Goal: Transaction & Acquisition: Purchase product/service

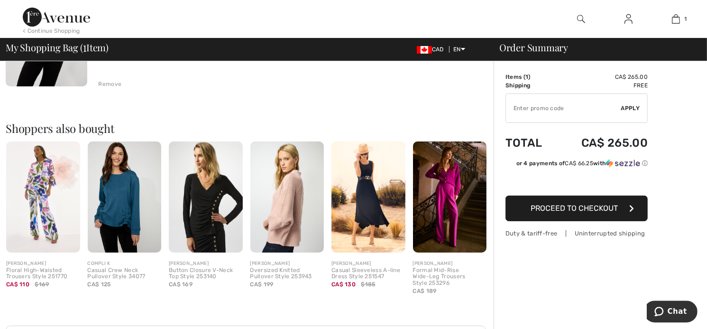
scroll to position [200, 0]
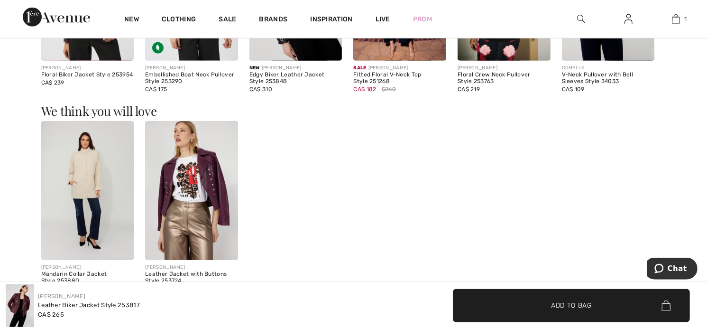
scroll to position [1002, 0]
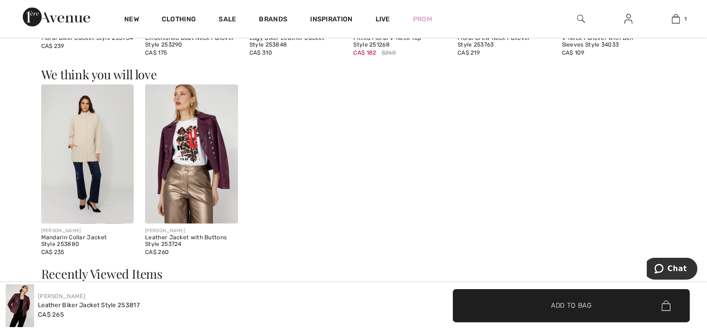
click at [199, 139] on img at bounding box center [191, 153] width 93 height 139
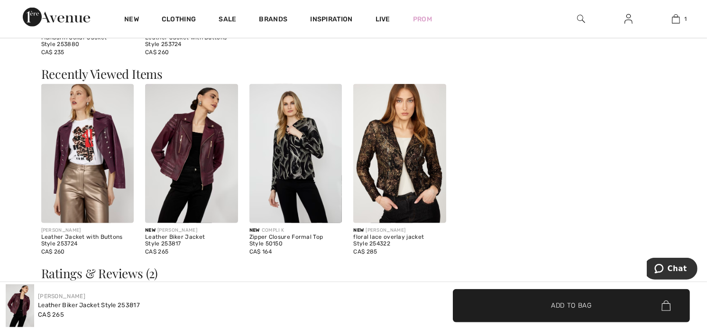
scroll to position [1202, 0]
click at [202, 153] on img at bounding box center [191, 152] width 93 height 139
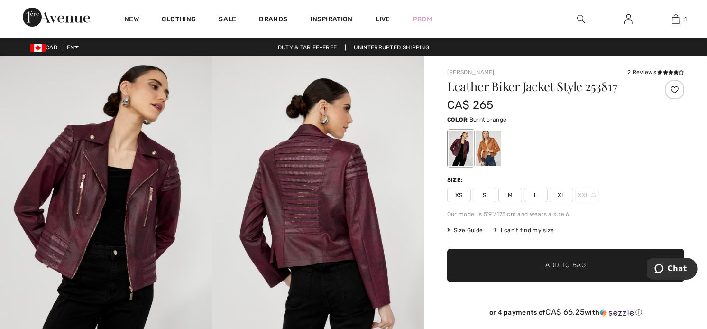
click at [484, 149] on div at bounding box center [488, 148] width 25 height 36
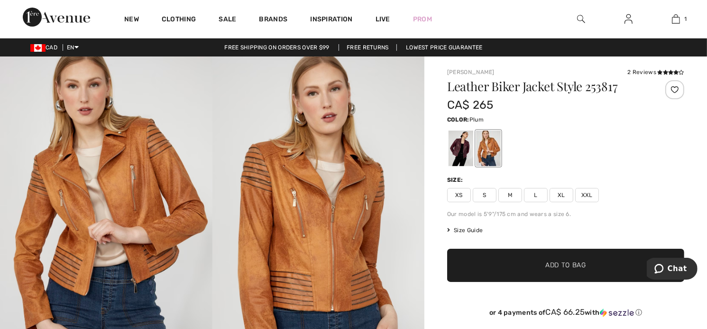
click at [458, 146] on div at bounding box center [461, 148] width 25 height 36
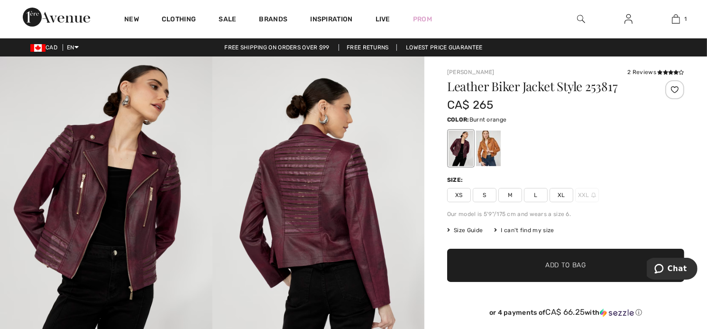
click at [492, 144] on div at bounding box center [488, 148] width 25 height 36
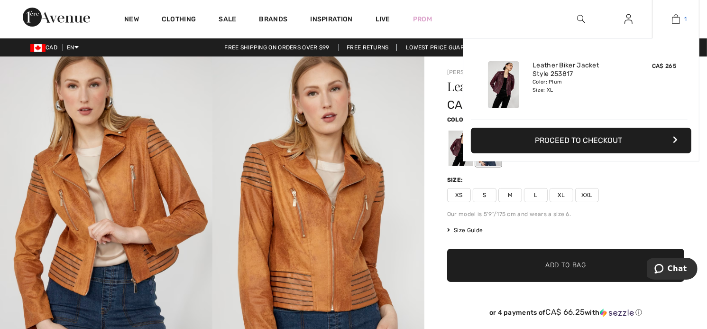
click at [674, 18] on img at bounding box center [676, 18] width 8 height 11
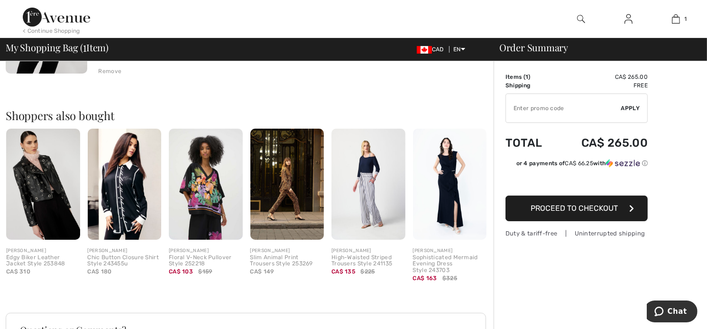
scroll to position [200, 0]
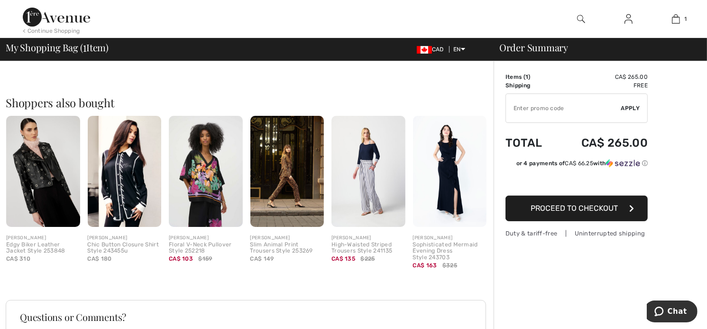
click at [46, 169] on img at bounding box center [43, 171] width 74 height 110
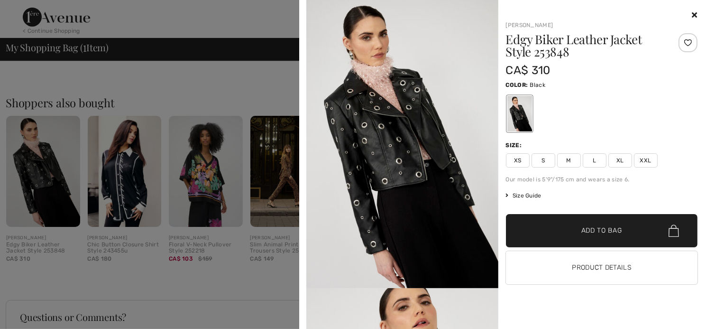
click at [388, 144] on img at bounding box center [402, 144] width 192 height 288
click at [694, 16] on icon at bounding box center [694, 15] width 5 height 8
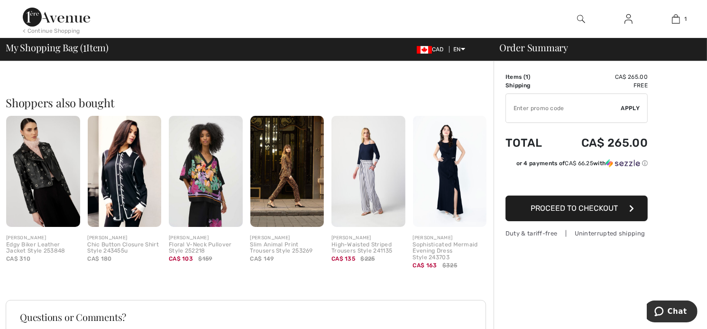
click at [57, 18] on img at bounding box center [56, 17] width 67 height 19
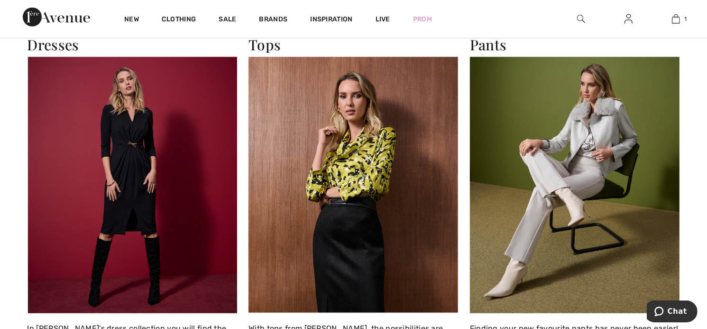
scroll to position [851, 0]
